Goal: Find specific fact: Find contact information

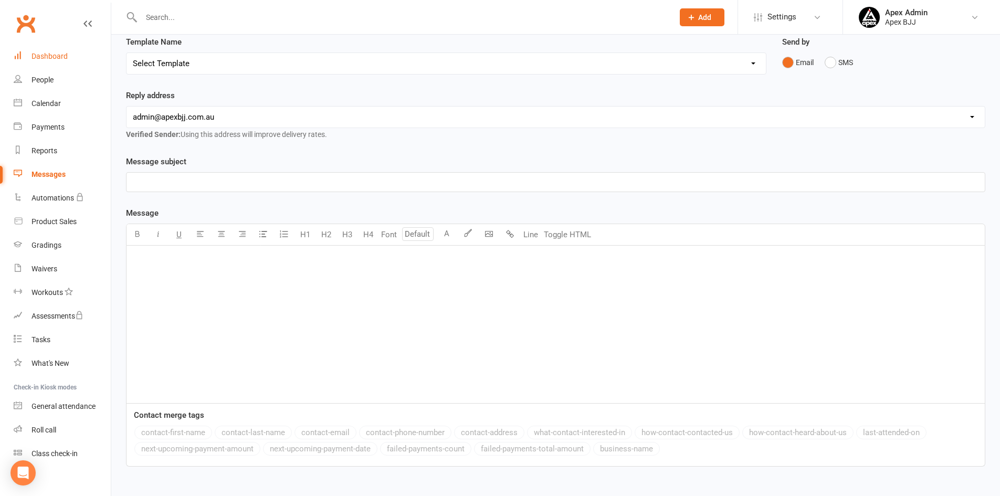
click at [46, 52] on div "Dashboard" at bounding box center [49, 56] width 36 height 8
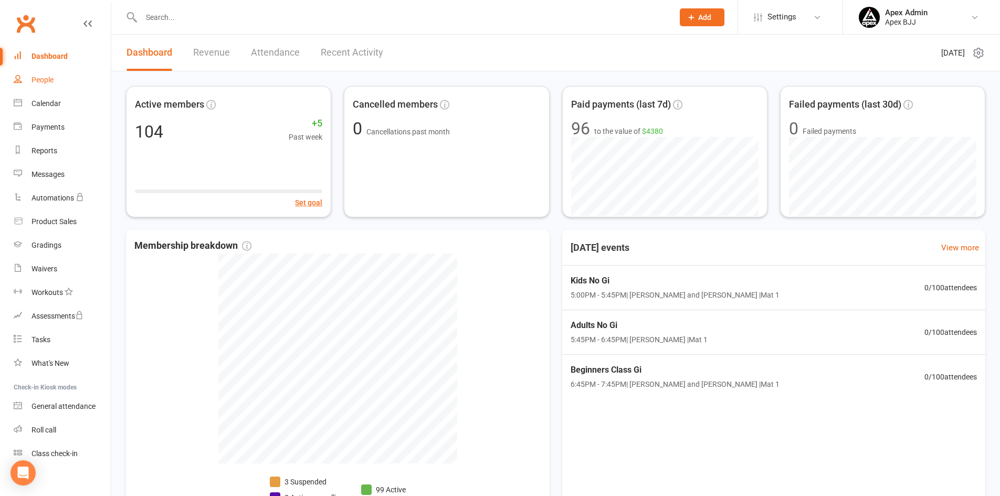
click at [48, 76] on div "People" at bounding box center [42, 80] width 22 height 8
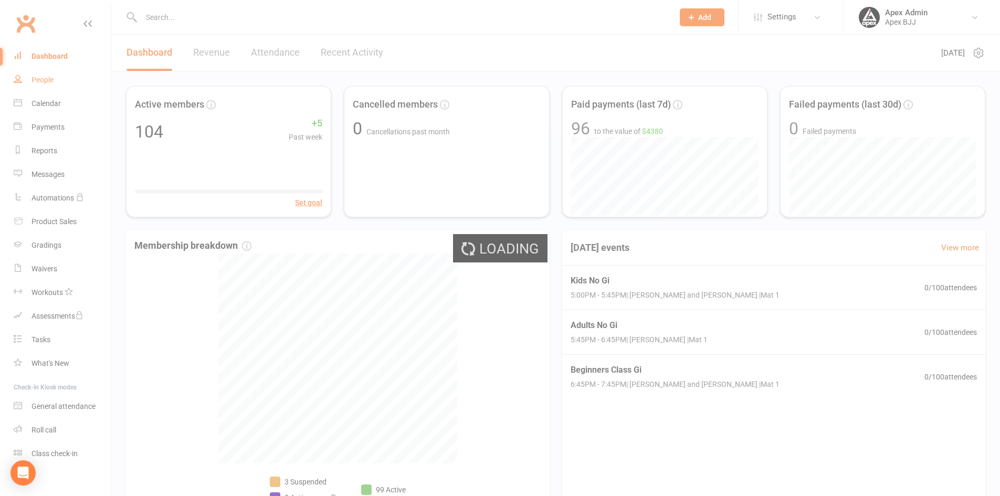
select select "100"
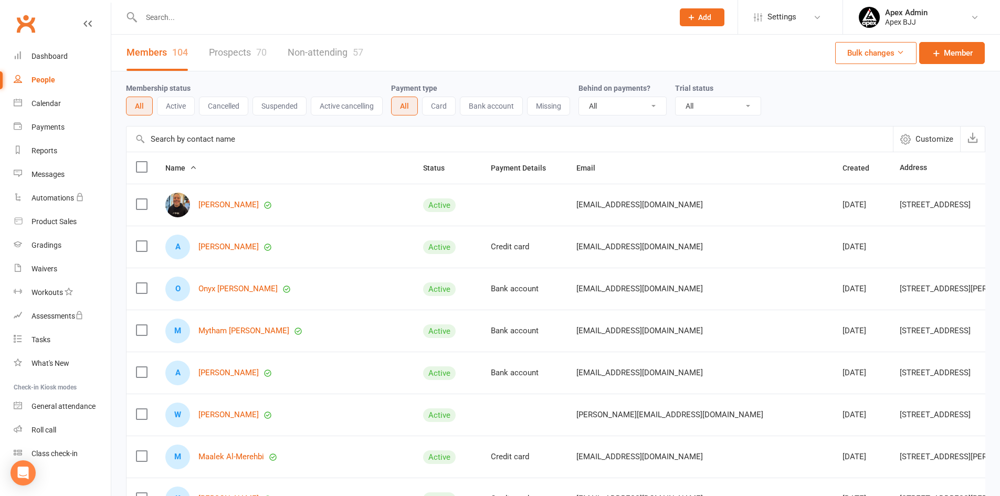
drag, startPoint x: 151, startPoint y: 15, endPoint x: 157, endPoint y: 17, distance: 6.6
click at [151, 15] on input "text" at bounding box center [402, 17] width 528 height 15
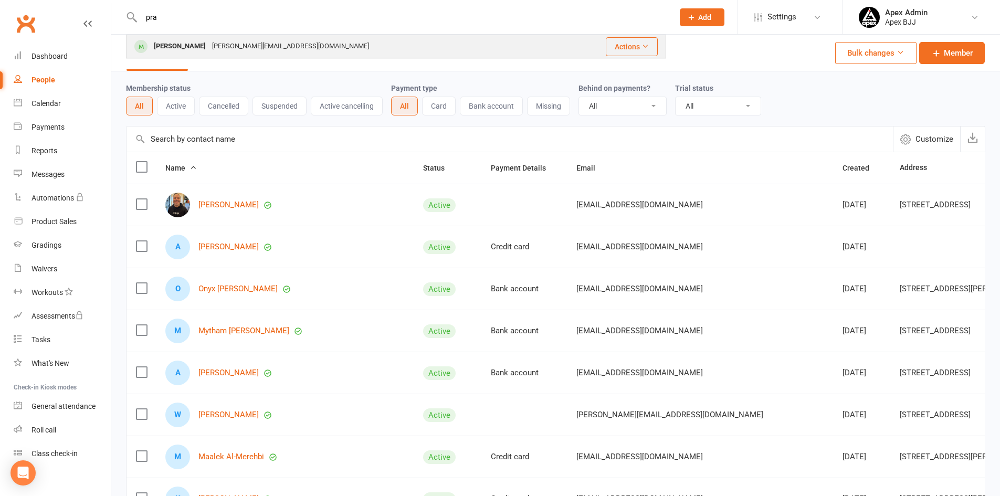
type input "pra"
click at [239, 43] on div "Devanand.devathoti@gmail.com" at bounding box center [290, 46] width 163 height 15
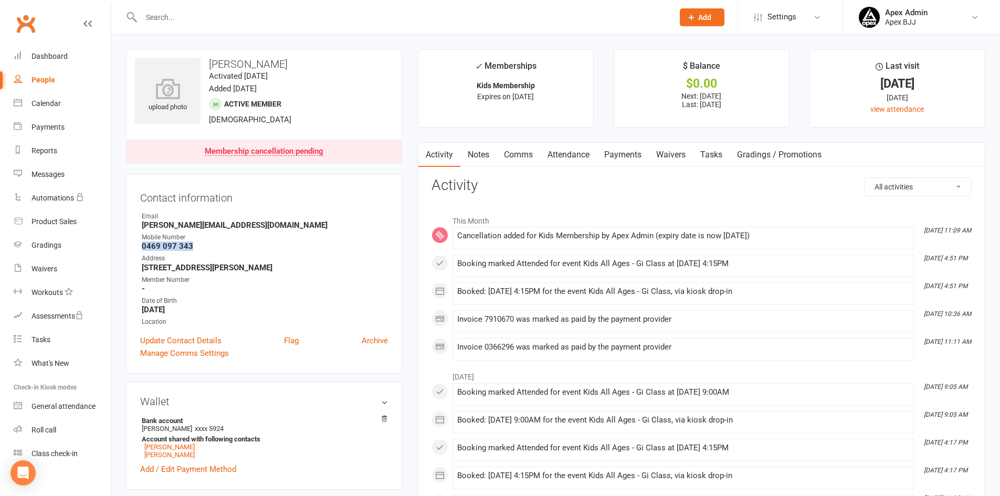
drag, startPoint x: 195, startPoint y: 246, endPoint x: 144, endPoint y: 245, distance: 51.4
click at [144, 245] on strong "0469 097 343" at bounding box center [265, 245] width 246 height 9
